Goal: Task Accomplishment & Management: Complete application form

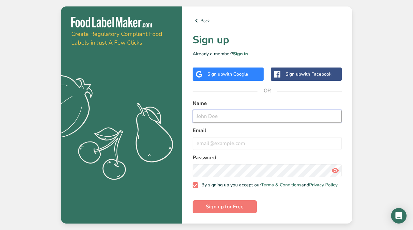
click at [211, 119] on input "text" at bounding box center [266, 116] width 149 height 13
click at [213, 75] on div "Sign up with Google" at bounding box center [227, 74] width 41 height 7
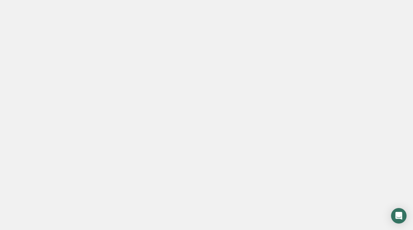
click at [288, 182] on div at bounding box center [206, 115] width 413 height 230
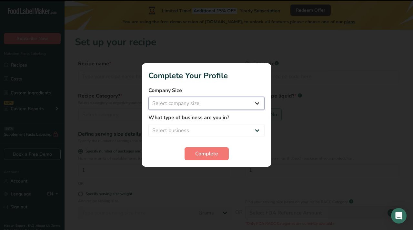
click at [172, 103] on select "Select company size Fewer than 10 Employees 10 to 50 Employees 51 to 500 Employ…" at bounding box center [206, 103] width 116 height 13
select select "4"
click at [148, 97] on select "Select company size Fewer than 10 Employees 10 to 50 Employees 51 to 500 Employ…" at bounding box center [206, 103] width 116 height 13
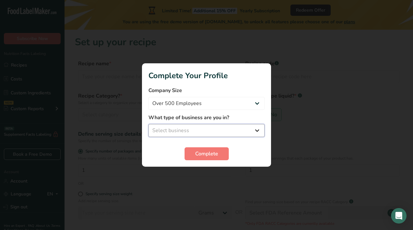
click at [161, 129] on select "Select business Packaged Food Manufacturer Restaurant & Cafe Bakery Meal Plans …" at bounding box center [206, 130] width 116 height 13
select select "5"
click at [148, 124] on select "Select business Packaged Food Manufacturer Restaurant & Cafe Bakery Meal Plans …" at bounding box center [206, 130] width 116 height 13
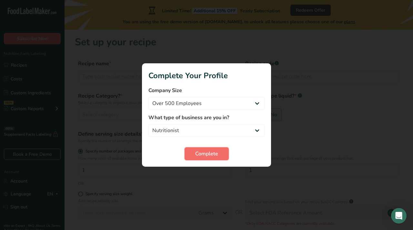
click at [192, 153] on button "Complete" at bounding box center [206, 153] width 44 height 13
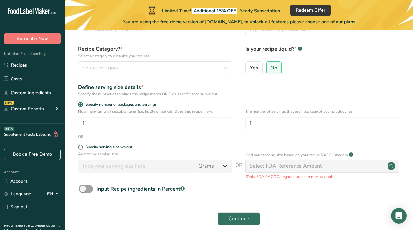
scroll to position [51, 0]
